Goal: Transaction & Acquisition: Subscribe to service/newsletter

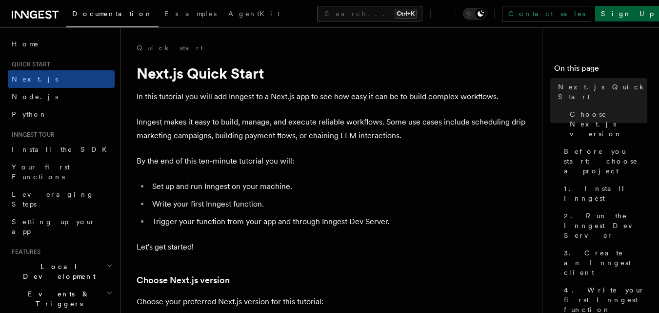
click at [622, 15] on link "Sign Up" at bounding box center [627, 14] width 64 height 16
click at [625, 15] on link "Sign Up" at bounding box center [627, 14] width 64 height 16
click at [630, 17] on link "Sign Up" at bounding box center [627, 14] width 64 height 16
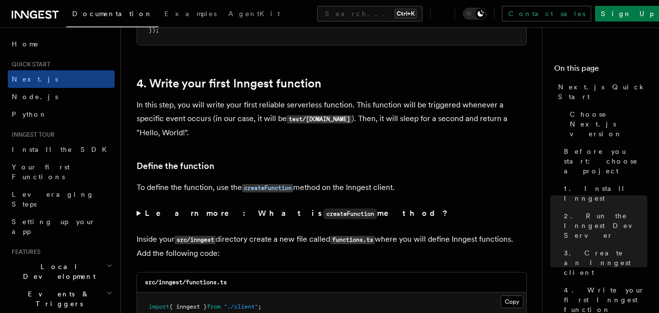
scroll to position [1535, 0]
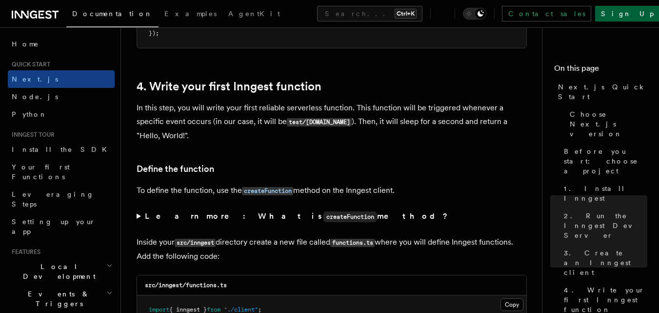
click at [620, 15] on link "Sign Up" at bounding box center [627, 14] width 64 height 16
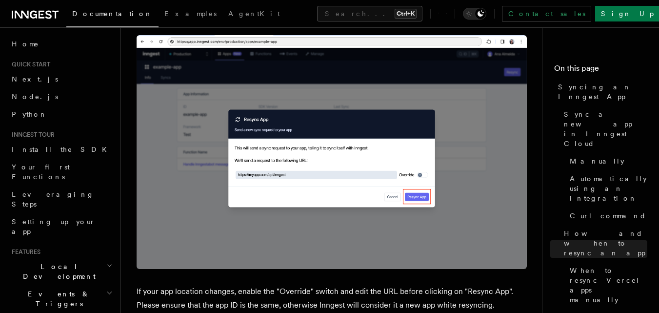
scroll to position [2380, 0]
